Goal: Information Seeking & Learning: Learn about a topic

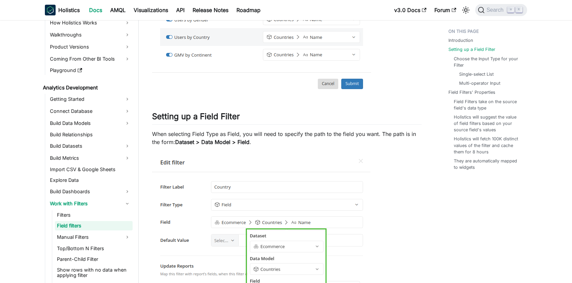
scroll to position [259, 0]
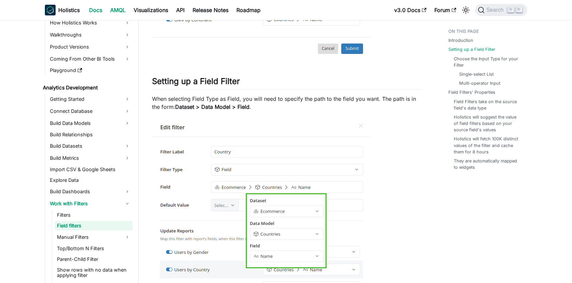
click at [118, 12] on link "AMQL" at bounding box center [117, 10] width 23 height 11
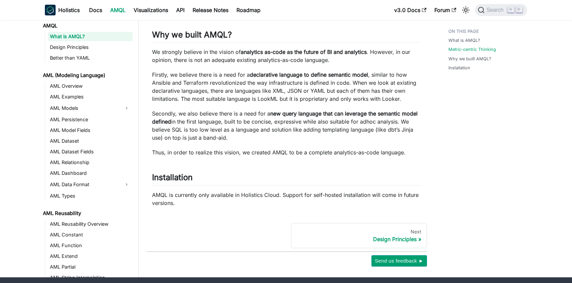
scroll to position [373, 0]
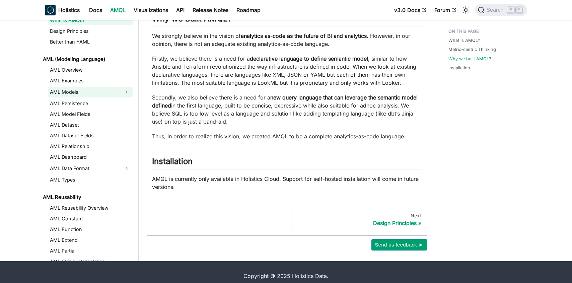
click at [95, 87] on link "AML Models" at bounding box center [84, 92] width 73 height 11
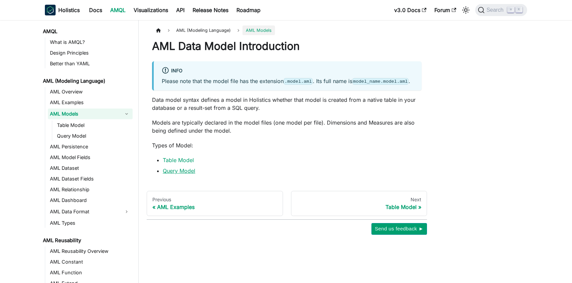
click at [170, 174] on link "Query Model" at bounding box center [179, 170] width 32 height 7
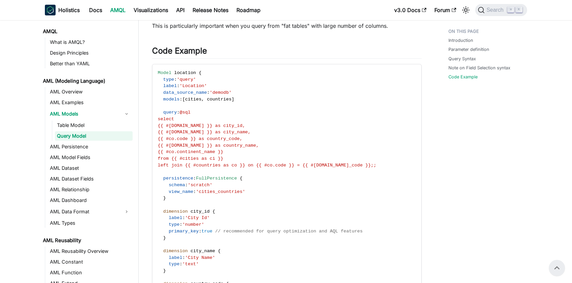
scroll to position [917, 0]
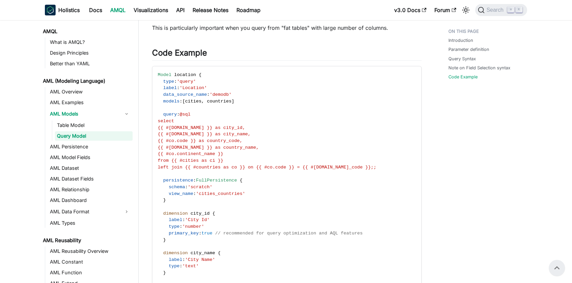
click at [153, 15] on div "Holistics Docs AMQL Visualizations API Release Notes Roadmap" at bounding box center [217, 10] width 345 height 15
click at [152, 11] on link "Visualizations" at bounding box center [151, 10] width 43 height 11
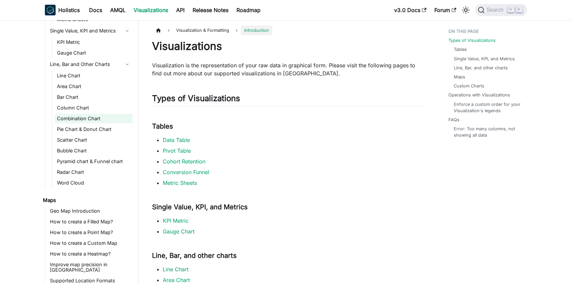
scroll to position [101, 0]
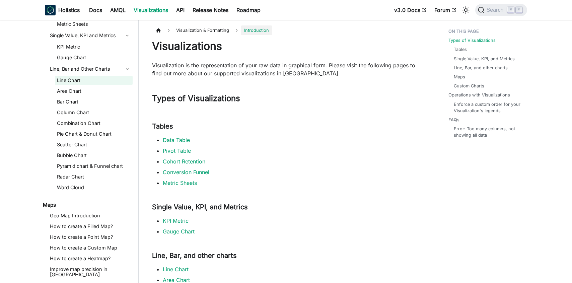
click at [78, 80] on link "Line Chart" at bounding box center [94, 80] width 78 height 9
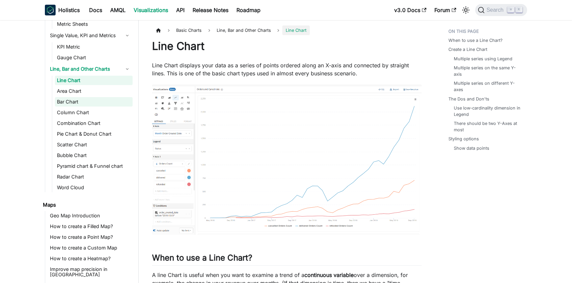
click at [84, 102] on link "Bar Chart" at bounding box center [94, 101] width 78 height 9
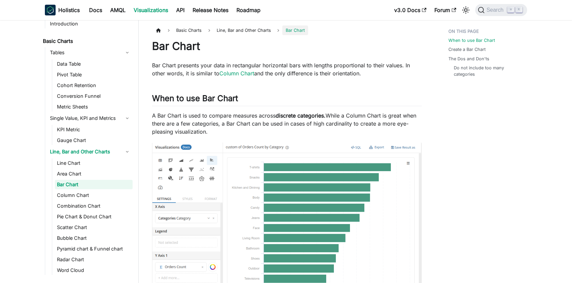
scroll to position [6, 0]
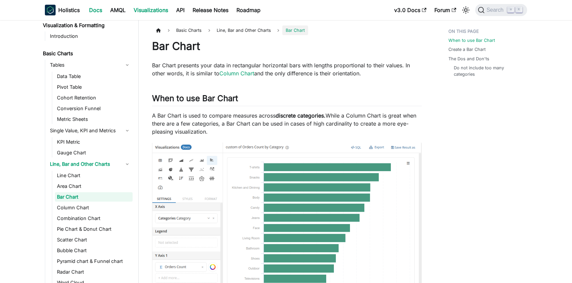
click at [96, 13] on link "Docs" at bounding box center [95, 10] width 21 height 11
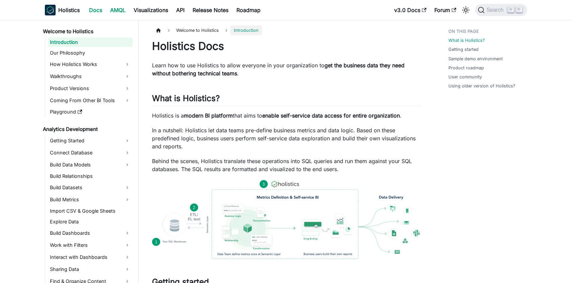
click at [116, 10] on link "AMQL" at bounding box center [117, 10] width 23 height 11
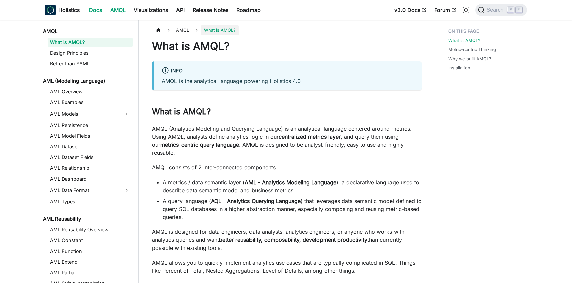
click at [102, 9] on link "Docs" at bounding box center [95, 10] width 21 height 11
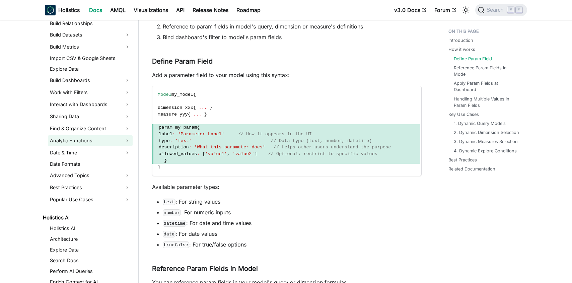
scroll to position [238, 0]
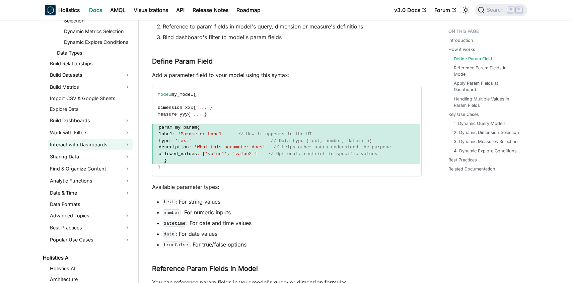
click at [112, 147] on link "Interact with Dashboards" at bounding box center [90, 144] width 85 height 11
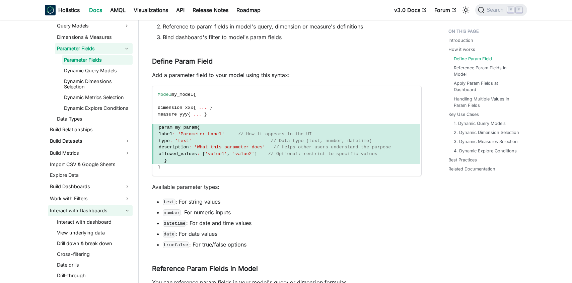
scroll to position [285, 0]
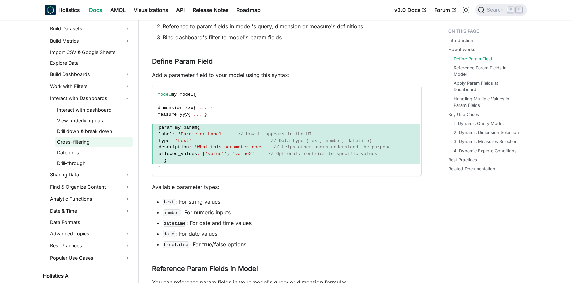
click at [97, 141] on link "Cross-filtering" at bounding box center [94, 141] width 78 height 9
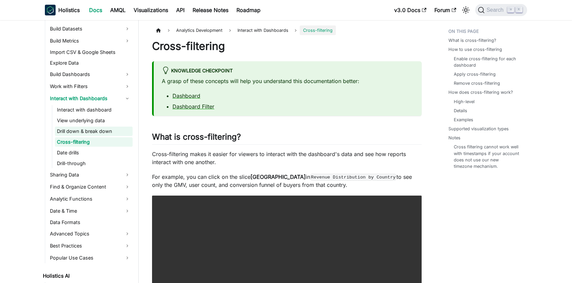
click at [102, 128] on link "Drill down & break down" at bounding box center [94, 131] width 78 height 9
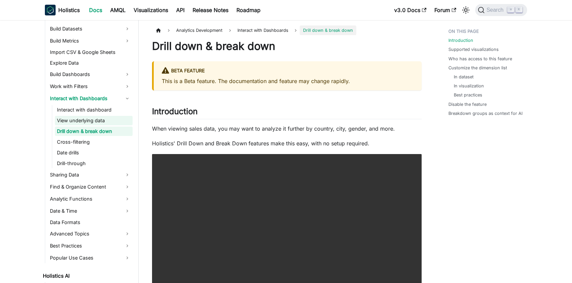
click at [101, 121] on link "View underlying data" at bounding box center [94, 120] width 78 height 9
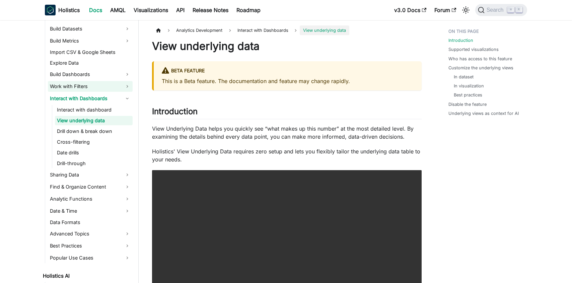
click at [102, 84] on link "Work with Filters" at bounding box center [90, 86] width 85 height 11
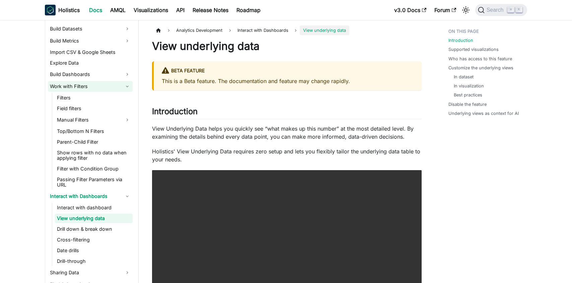
click at [102, 84] on link "Work with Filters" at bounding box center [90, 86] width 85 height 11
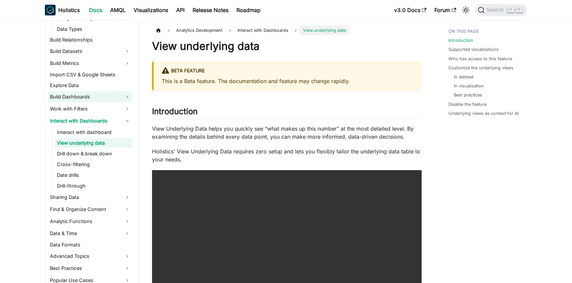
scroll to position [250, 0]
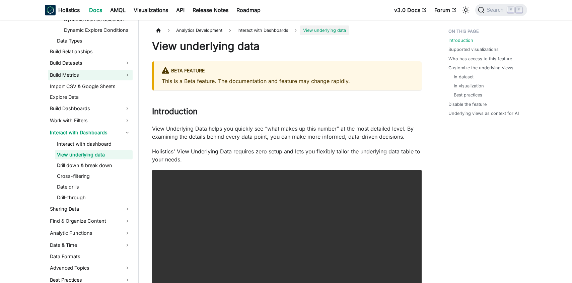
click at [93, 74] on link "Build Metrics" at bounding box center [90, 75] width 85 height 11
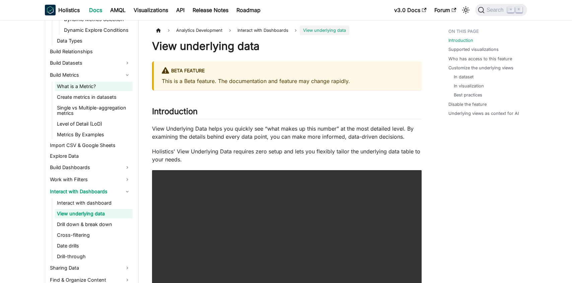
click at [91, 88] on link "What is a Metric?" at bounding box center [94, 86] width 78 height 9
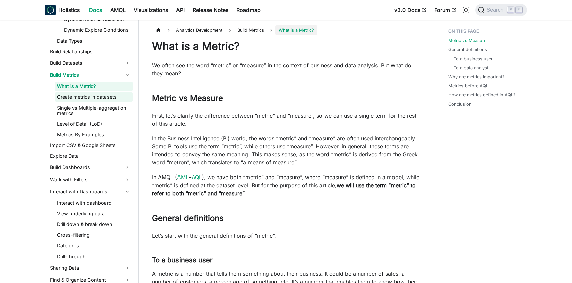
click at [89, 96] on link "Create metrics in datasets" at bounding box center [94, 96] width 78 height 9
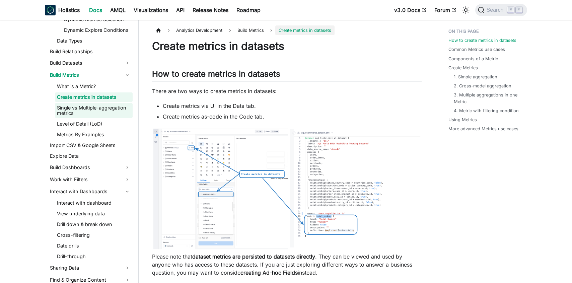
click at [86, 105] on link "Single vs Multiple-aggregation metrics" at bounding box center [94, 110] width 78 height 15
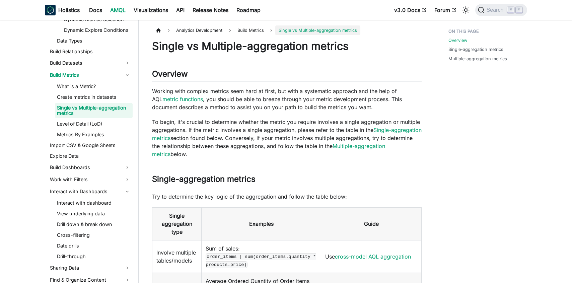
click at [83, 115] on link "Single vs Multiple-aggregation metrics" at bounding box center [94, 110] width 78 height 15
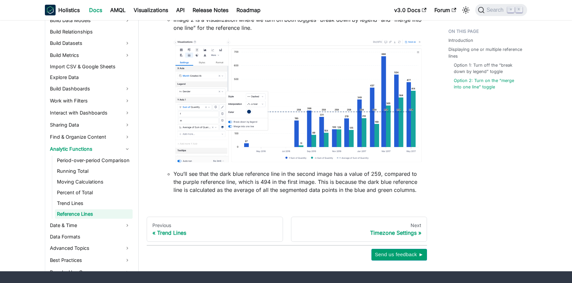
scroll to position [1040, 0]
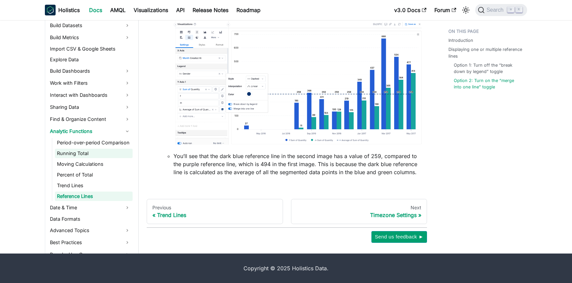
click at [86, 152] on link "Running Total" at bounding box center [94, 153] width 78 height 9
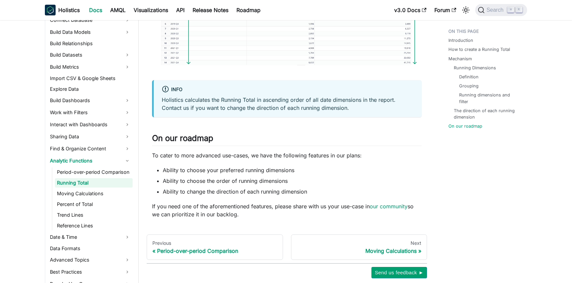
scroll to position [1475, 0]
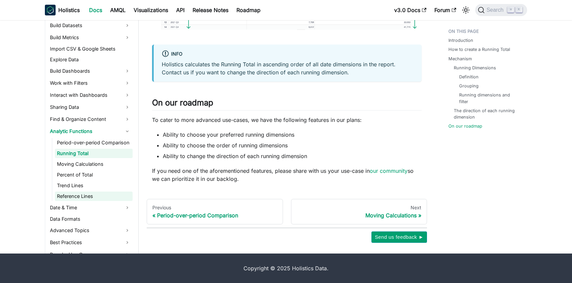
click at [93, 196] on link "Reference Lines" at bounding box center [94, 196] width 78 height 9
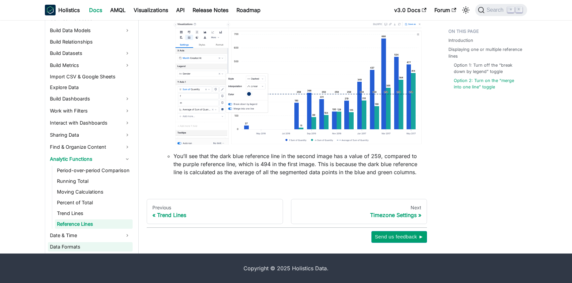
scroll to position [115, 0]
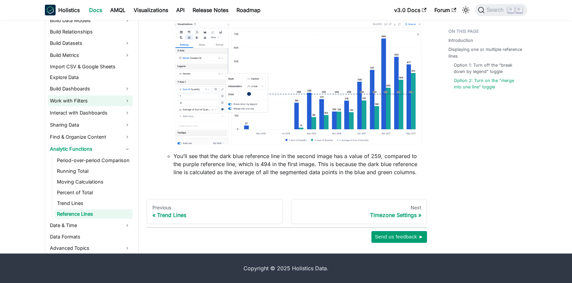
click at [94, 100] on link "Work with Filters" at bounding box center [90, 100] width 85 height 11
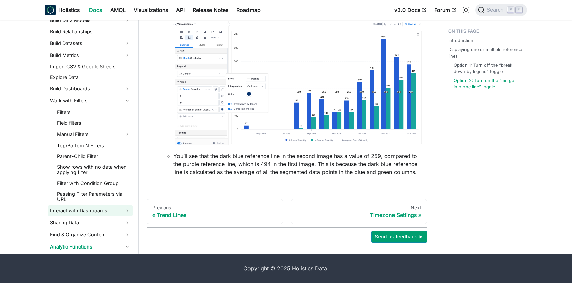
click at [85, 205] on link "Interact with Dashboards" at bounding box center [90, 210] width 85 height 11
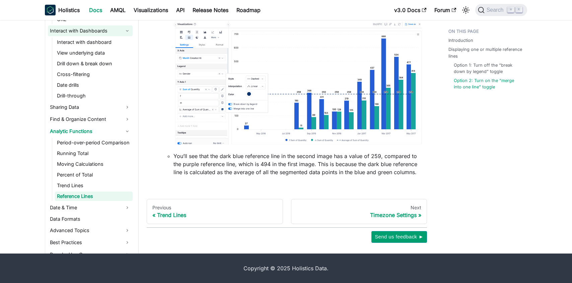
scroll to position [303, 0]
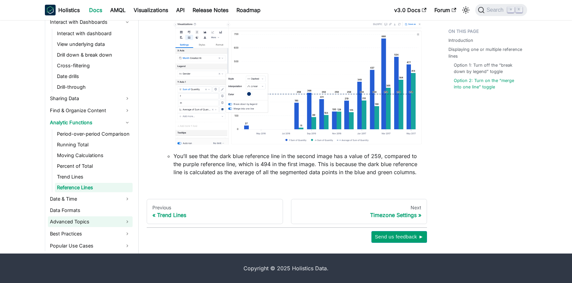
click at [82, 216] on link "Advanced Topics" at bounding box center [90, 221] width 85 height 11
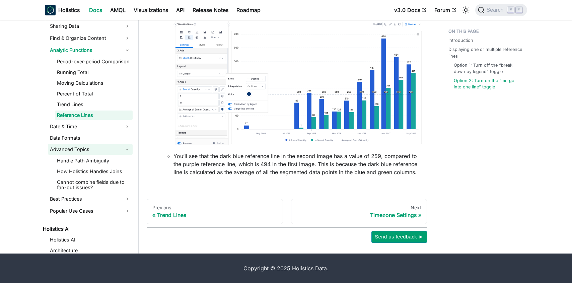
scroll to position [426, 0]
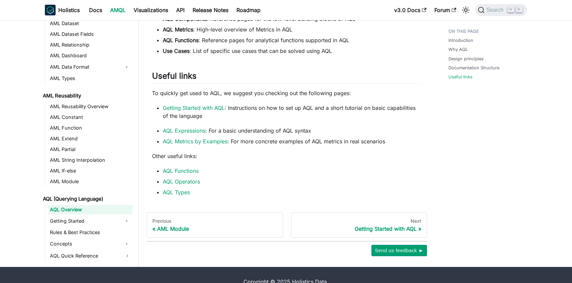
scroll to position [550, 0]
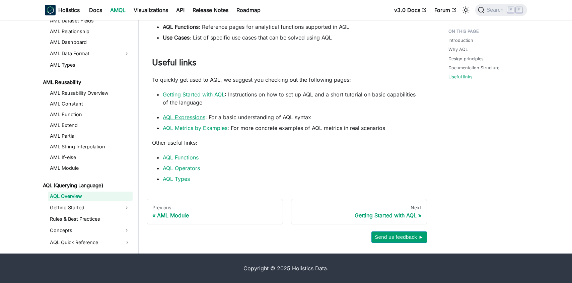
click at [185, 119] on link "AQL Expressions" at bounding box center [184, 117] width 43 height 7
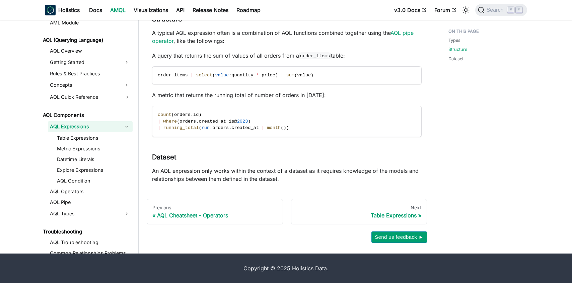
scroll to position [256, 0]
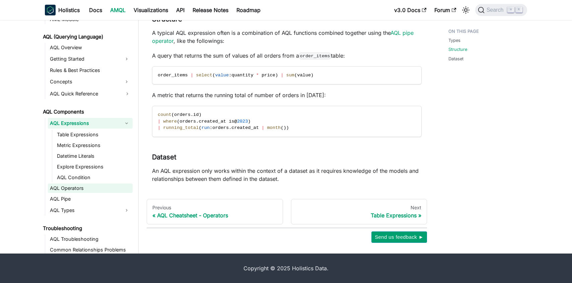
click at [76, 189] on link "AQL Operators" at bounding box center [90, 187] width 85 height 9
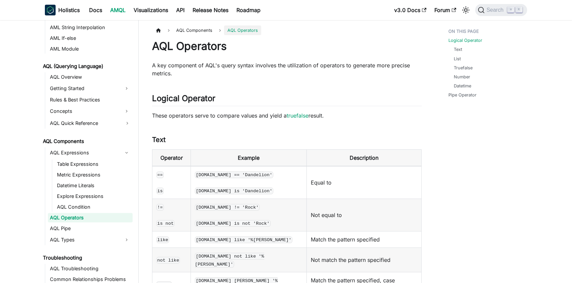
scroll to position [280, 0]
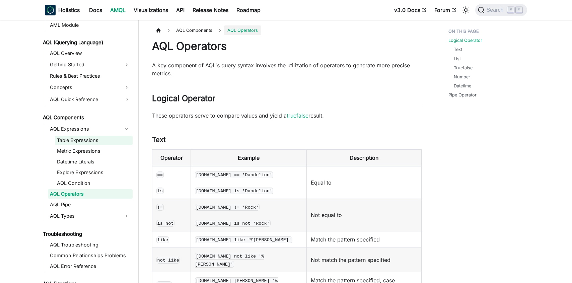
click at [81, 144] on link "Table Expressions" at bounding box center [94, 140] width 78 height 9
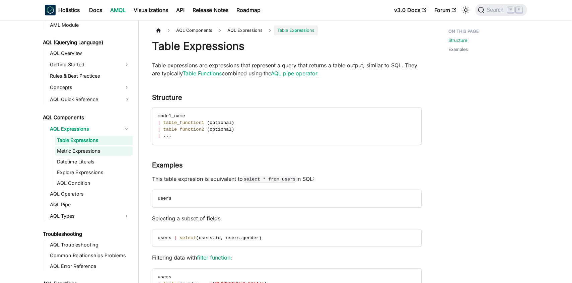
click at [79, 150] on link "Metric Expressions" at bounding box center [94, 150] width 78 height 9
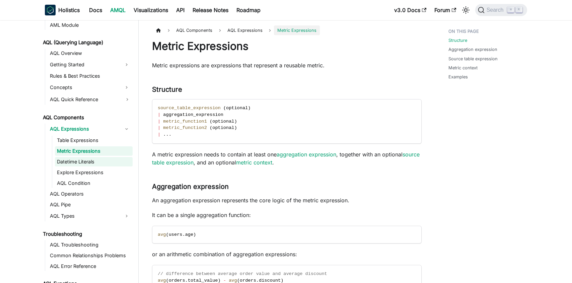
click at [76, 163] on link "Datetime Literals" at bounding box center [94, 161] width 78 height 9
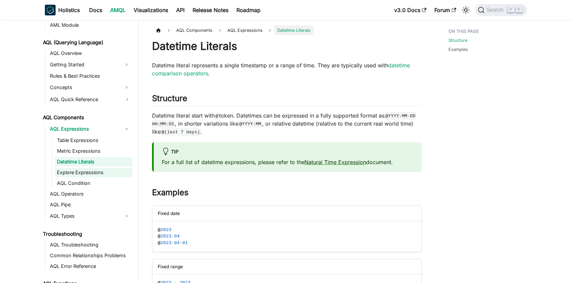
click at [74, 170] on link "Explore Expressions" at bounding box center [94, 172] width 78 height 9
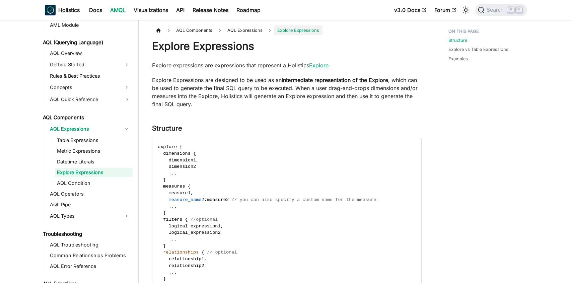
click at [73, 178] on ul "Table Expressions Metric Expressions Datetime Literals Explore Expressions AQL …" at bounding box center [92, 162] width 81 height 52
click at [71, 182] on link "AQL Condition" at bounding box center [94, 182] width 78 height 9
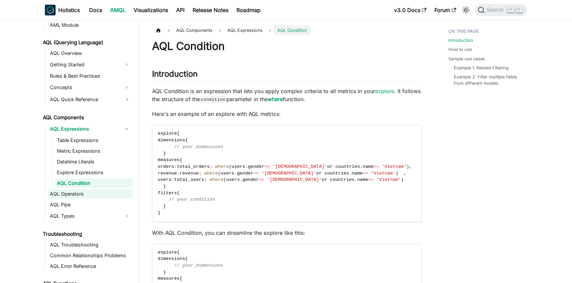
click at [64, 197] on link "AQL Operators" at bounding box center [90, 193] width 85 height 9
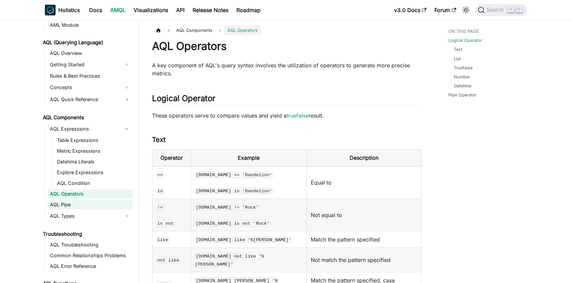
click at [63, 207] on link "AQL Pipe" at bounding box center [90, 204] width 85 height 9
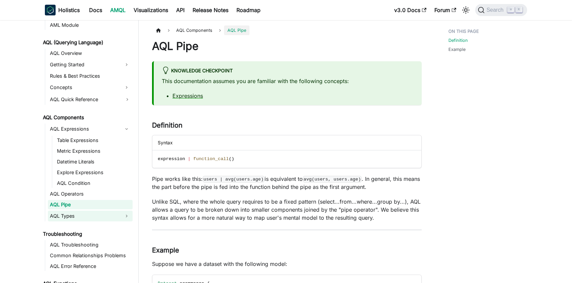
click at [63, 216] on link "AQL Types" at bounding box center [84, 216] width 73 height 11
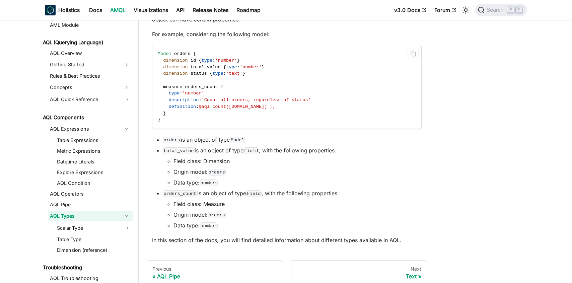
scroll to position [59, 0]
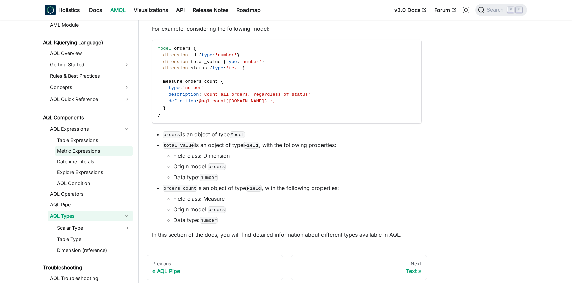
click at [84, 151] on link "Metric Expressions" at bounding box center [94, 150] width 78 height 9
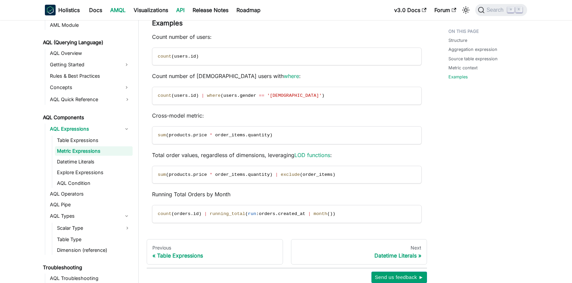
scroll to position [755, 0]
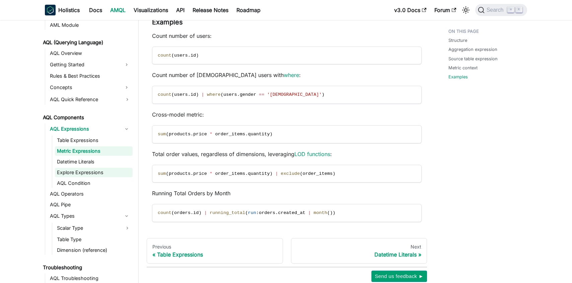
click at [94, 168] on link "Explore Expressions" at bounding box center [94, 172] width 78 height 9
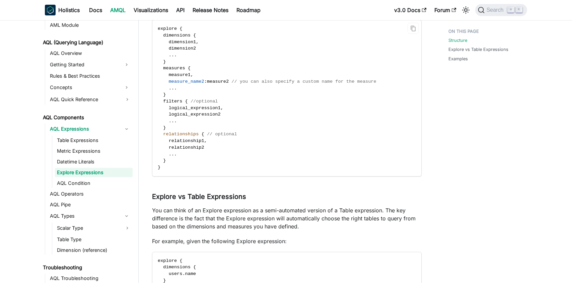
scroll to position [127, 0]
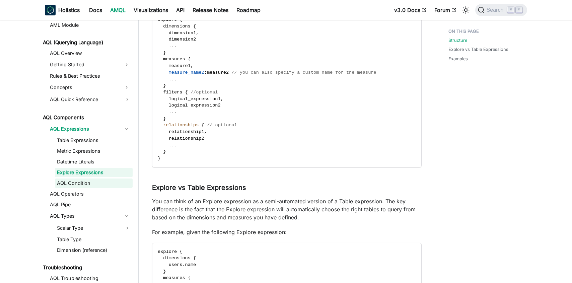
click at [80, 179] on link "AQL Condition" at bounding box center [94, 182] width 78 height 9
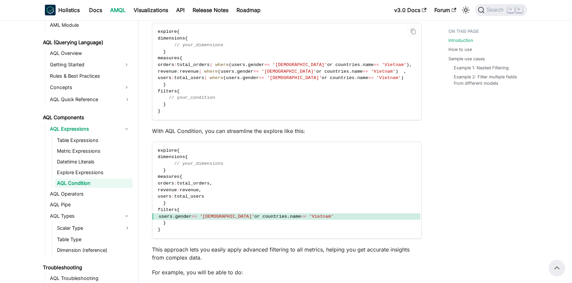
scroll to position [99, 0]
